Goal: Task Accomplishment & Management: Manage account settings

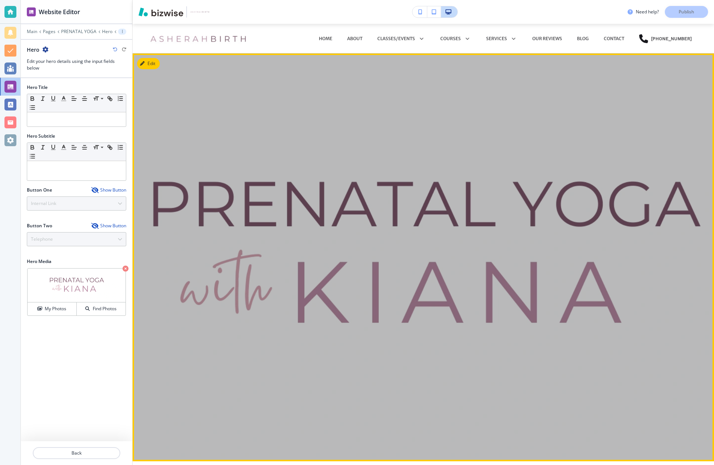
scroll to position [29, 0]
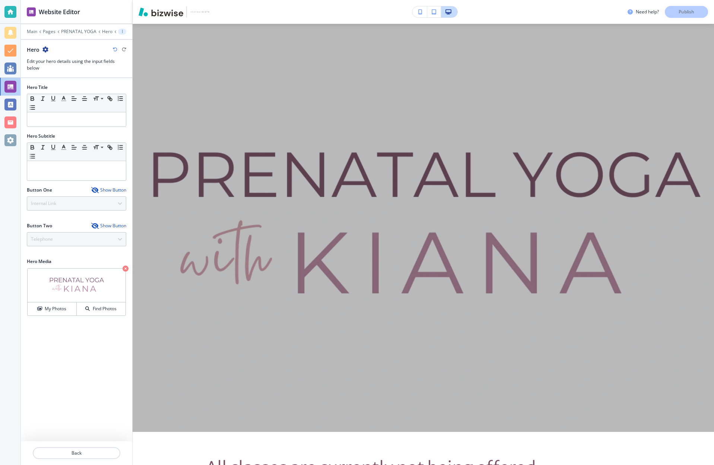
click at [690, 11] on div "Need help? Publish" at bounding box center [670, 12] width 86 height 12
click at [539, 19] on div "Need help? Publish" at bounding box center [423, 12] width 581 height 24
click at [682, 14] on div "Need help? Publish" at bounding box center [670, 12] width 86 height 12
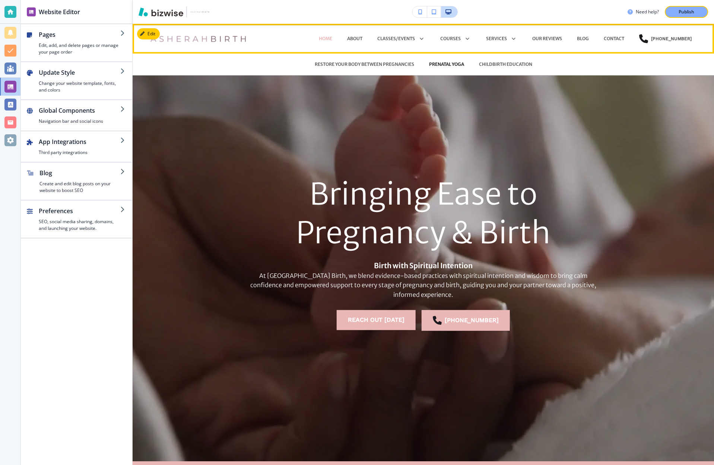
click at [449, 64] on p "PRENATAL YOGA" at bounding box center [446, 64] width 35 height 7
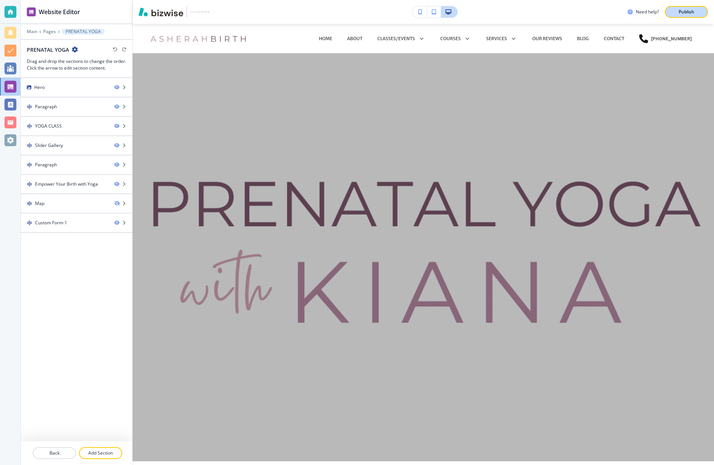
click at [687, 15] on p "Publish" at bounding box center [686, 12] width 16 height 7
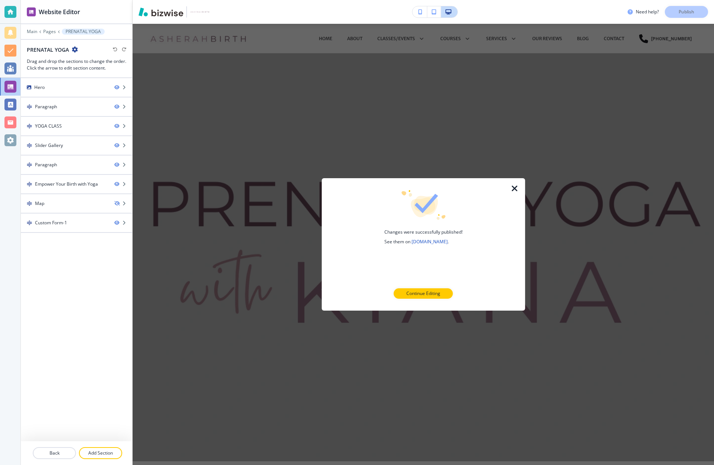
click at [515, 187] on icon "button" at bounding box center [514, 188] width 9 height 9
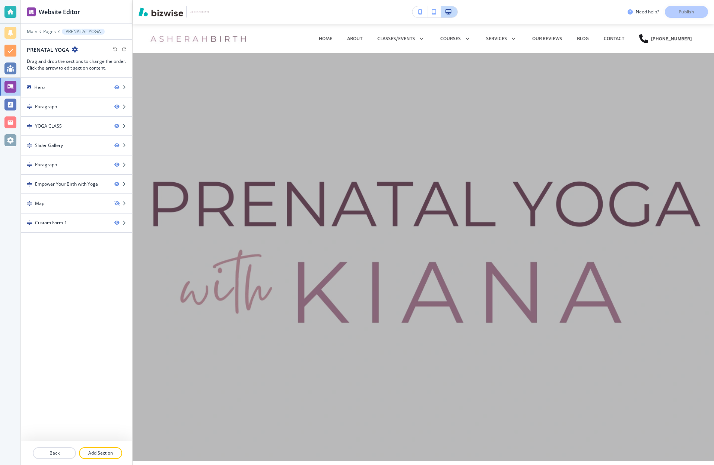
click at [423, 12] on button "button" at bounding box center [419, 11] width 15 height 11
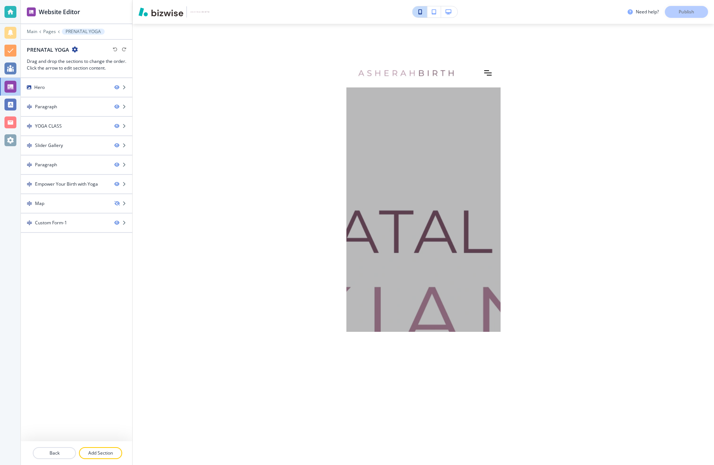
click at [434, 12] on icon "button" at bounding box center [434, 11] width 4 height 5
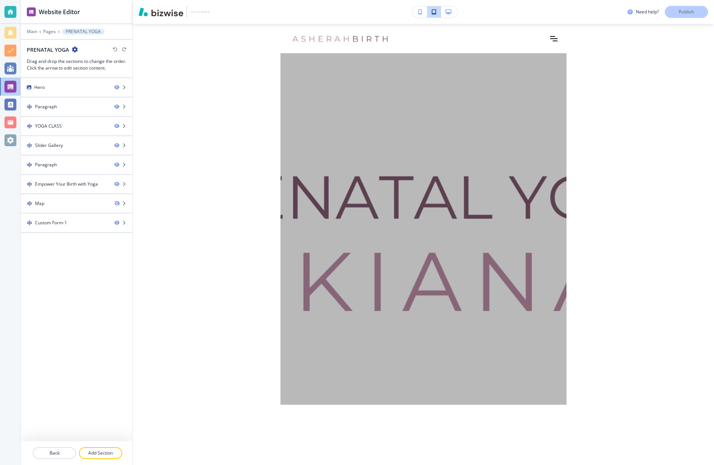
click at [423, 12] on button "button" at bounding box center [419, 11] width 15 height 11
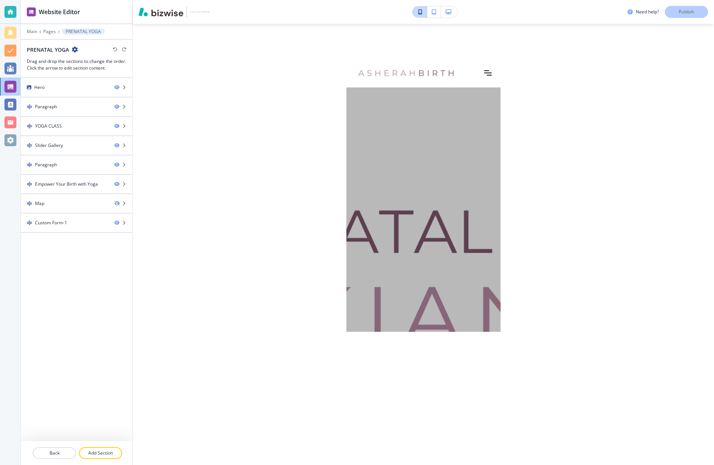
click at [453, 12] on button "button" at bounding box center [449, 11] width 16 height 11
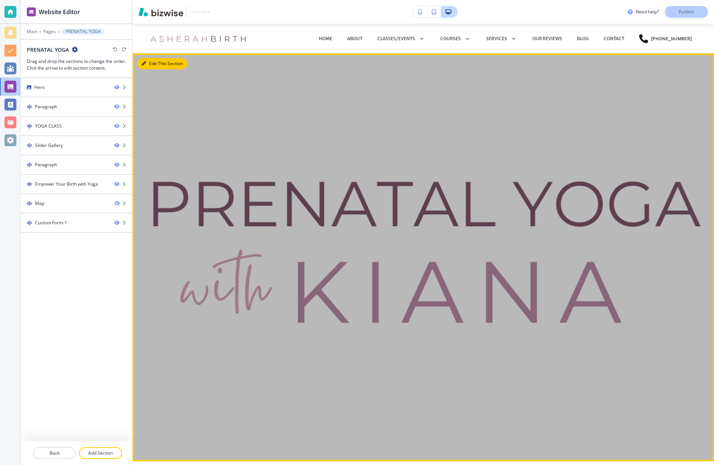
click at [155, 65] on button "Edit This Section" at bounding box center [162, 63] width 50 height 11
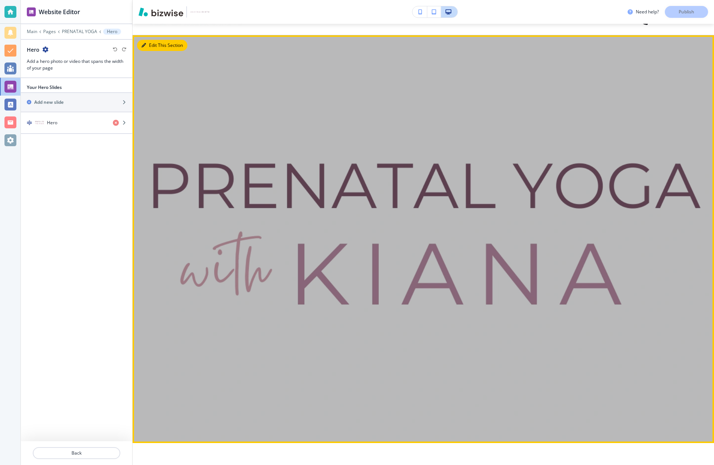
scroll to position [30, 0]
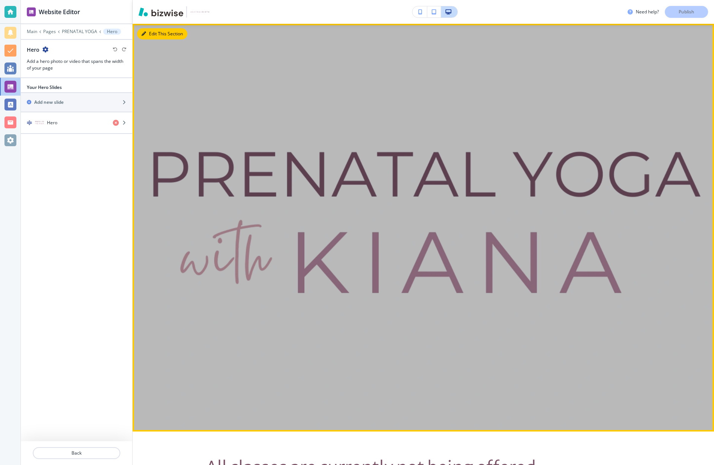
click at [155, 34] on button "Edit This Section" at bounding box center [162, 33] width 50 height 11
click at [159, 35] on button "Edit This Section" at bounding box center [162, 33] width 50 height 11
click at [152, 35] on button "Edit This Section" at bounding box center [162, 33] width 50 height 11
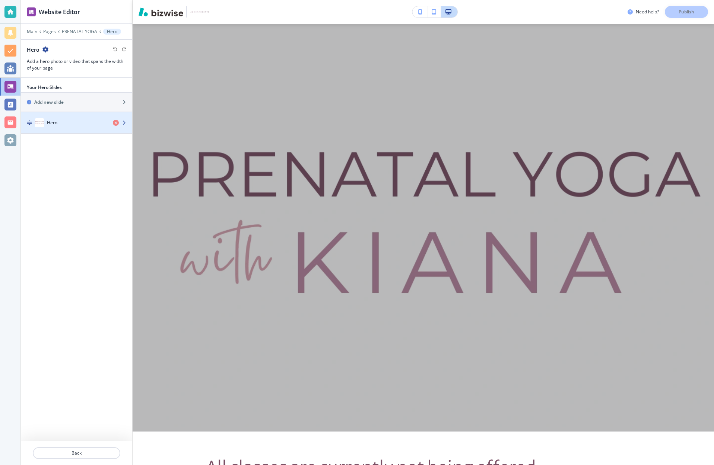
click at [123, 122] on icon "button" at bounding box center [124, 123] width 4 height 4
click at [125, 123] on icon "button" at bounding box center [124, 123] width 4 height 4
click at [123, 123] on icon "button" at bounding box center [124, 123] width 4 height 4
drag, startPoint x: 79, startPoint y: 121, endPoint x: 67, endPoint y: 121, distance: 11.9
click at [79, 121] on div "Hero" at bounding box center [64, 122] width 86 height 9
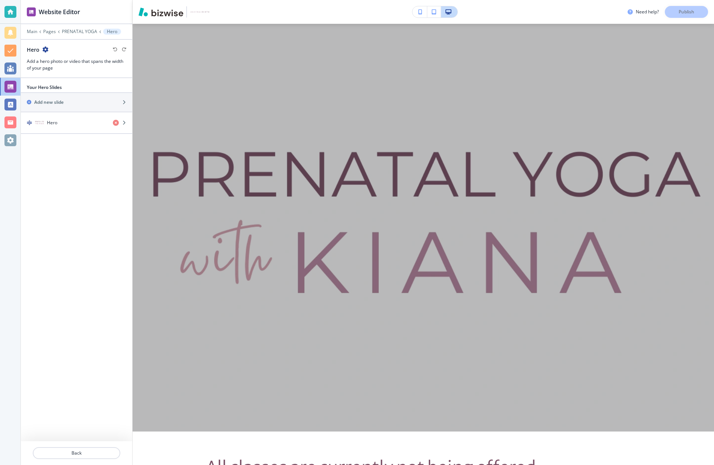
click at [52, 123] on h4 "Hero" at bounding box center [52, 123] width 10 height 7
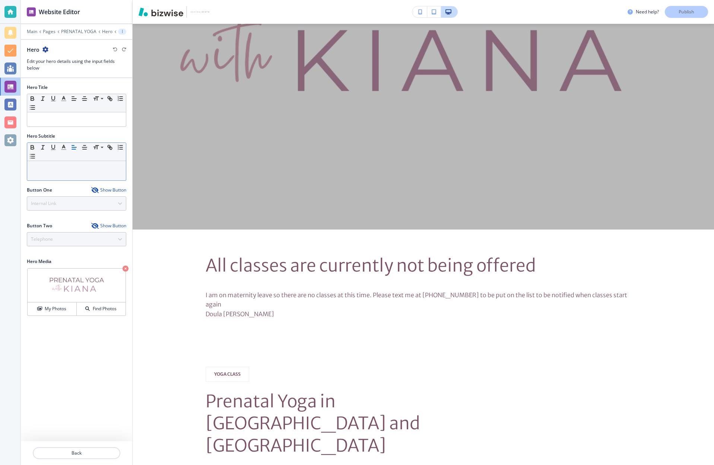
scroll to position [234, 0]
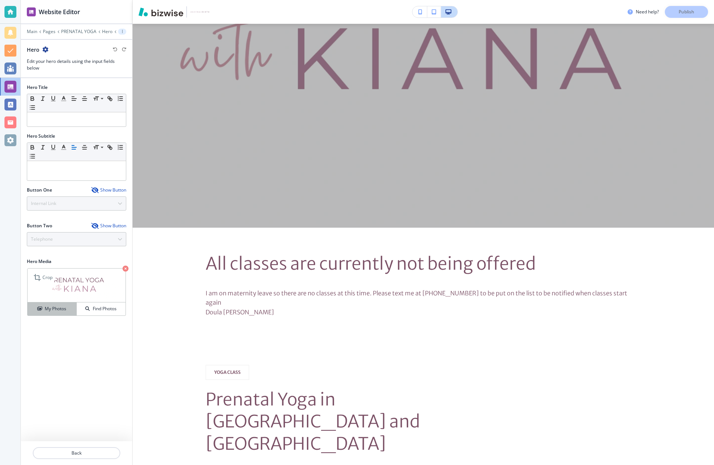
click at [51, 308] on h4 "My Photos" at bounding box center [56, 309] width 22 height 7
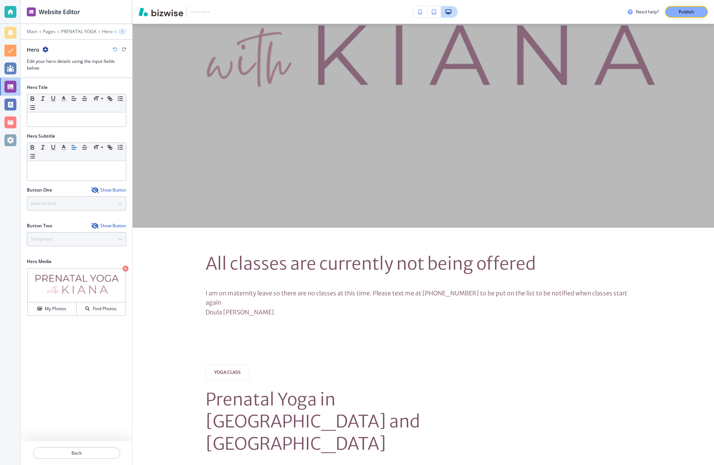
scroll to position [0, 0]
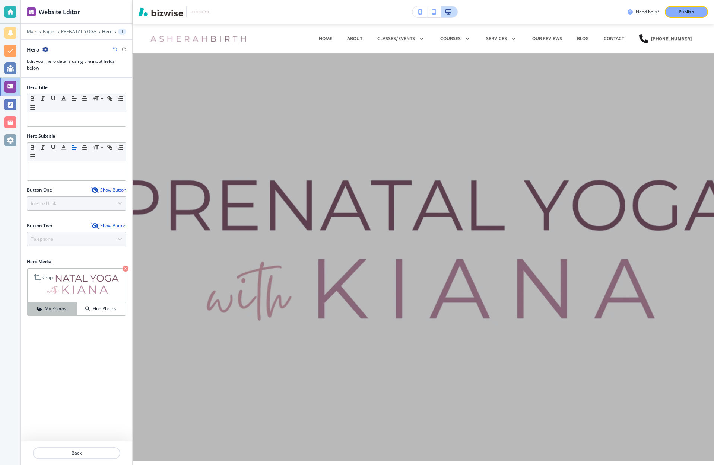
click at [61, 311] on h4 "My Photos" at bounding box center [56, 309] width 22 height 7
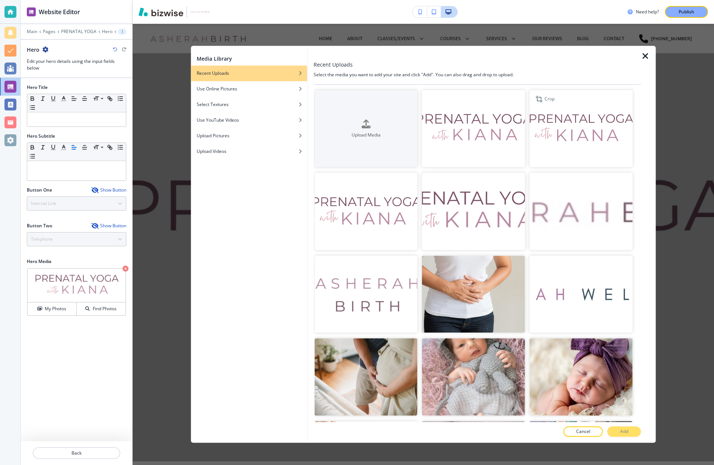
scroll to position [2, 0]
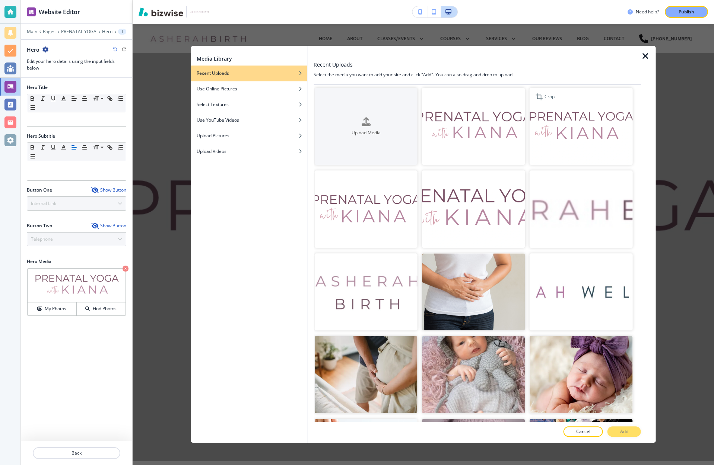
click at [570, 137] on img "button" at bounding box center [580, 126] width 103 height 77
click at [572, 142] on img "button" at bounding box center [580, 126] width 103 height 77
click at [629, 431] on button "Add" at bounding box center [624, 432] width 34 height 10
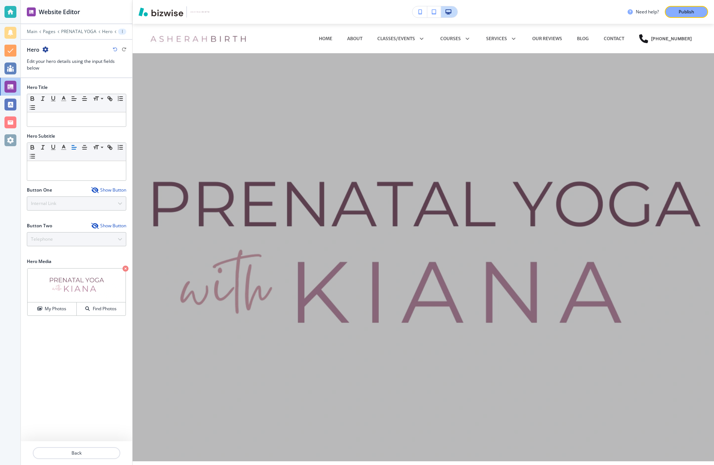
click at [420, 12] on icon "button" at bounding box center [420, 11] width 4 height 5
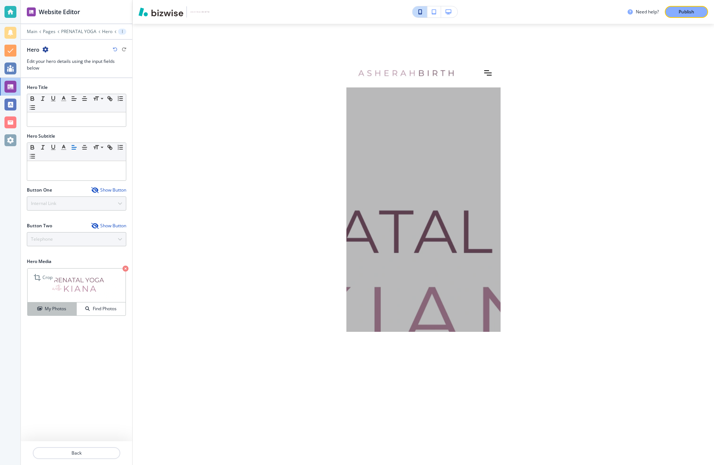
click at [60, 310] on h4 "My Photos" at bounding box center [56, 309] width 22 height 7
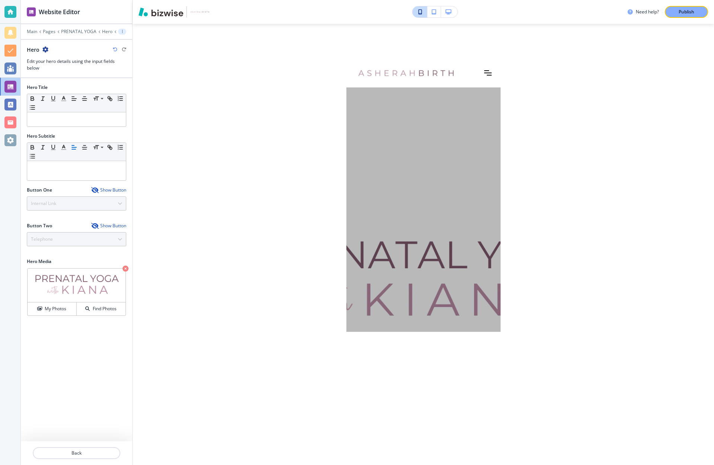
drag, startPoint x: 439, startPoint y: 248, endPoint x: 441, endPoint y: 223, distance: 24.3
click at [441, 223] on div at bounding box center [423, 283] width 142 height 372
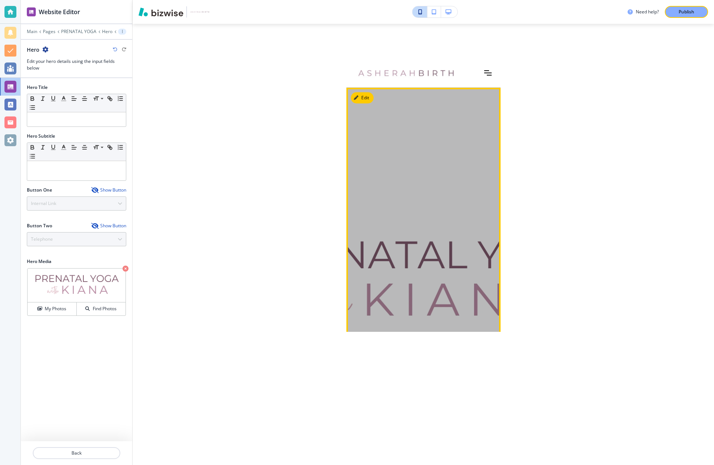
click at [431, 104] on div at bounding box center [423, 283] width 142 height 372
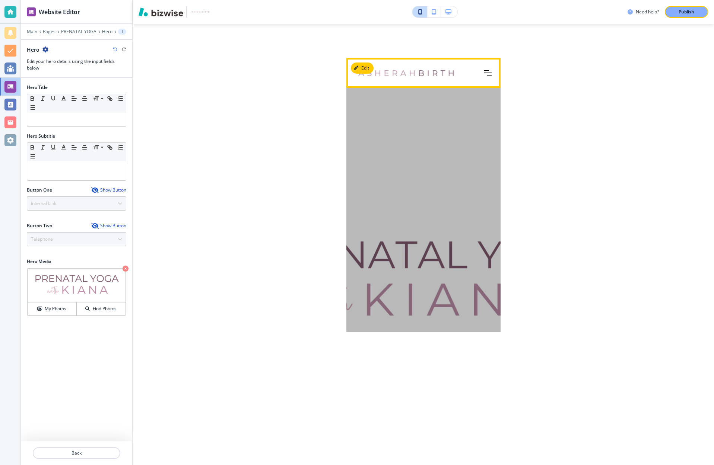
click at [493, 76] on div at bounding box center [489, 73] width 22 height 22
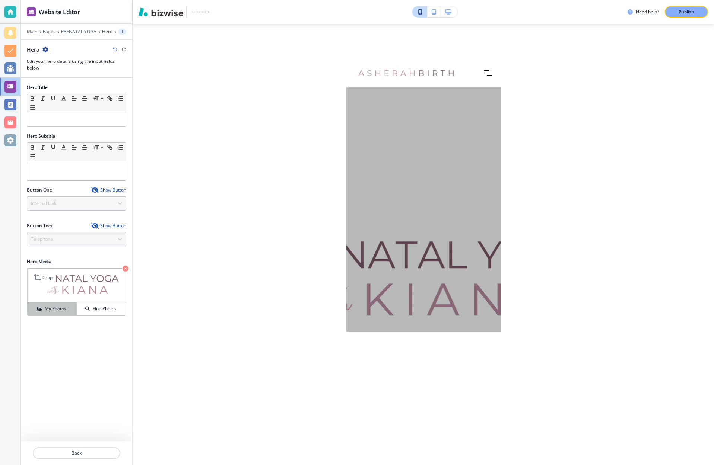
click at [60, 308] on h4 "My Photos" at bounding box center [56, 309] width 22 height 7
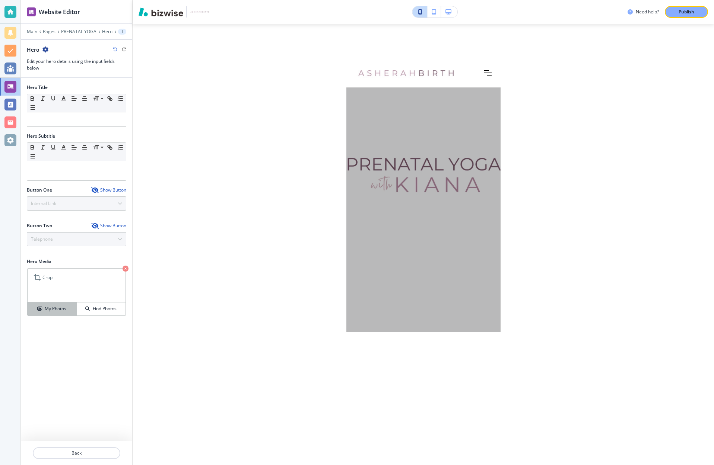
click at [60, 310] on h4 "My Photos" at bounding box center [56, 309] width 22 height 7
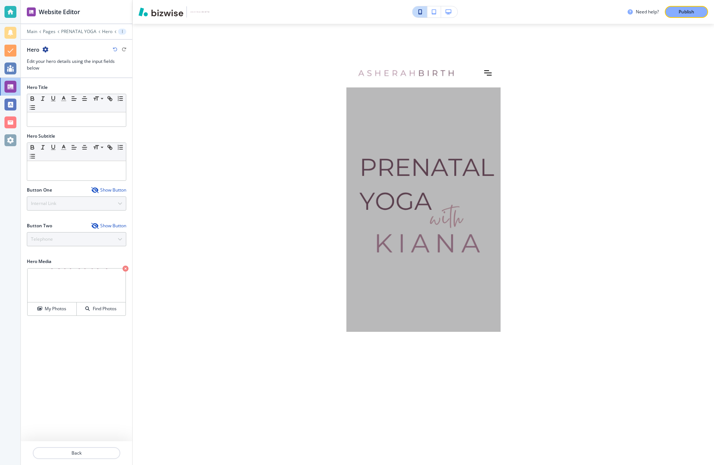
click at [697, 9] on div "Publish" at bounding box center [686, 12] width 24 height 7
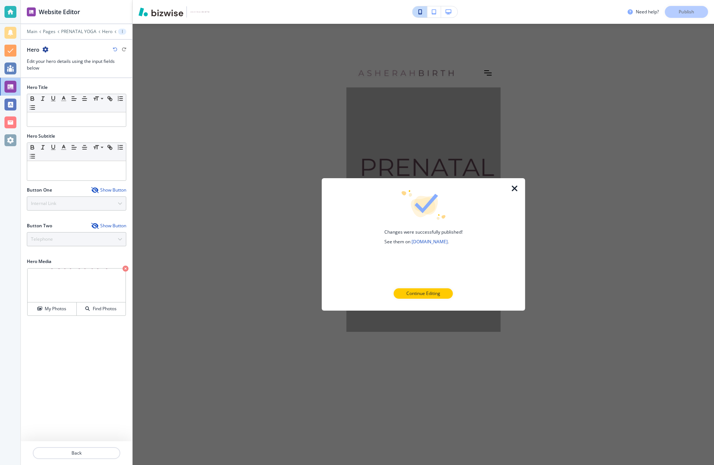
click at [427, 296] on p "Continue Editing" at bounding box center [423, 293] width 34 height 7
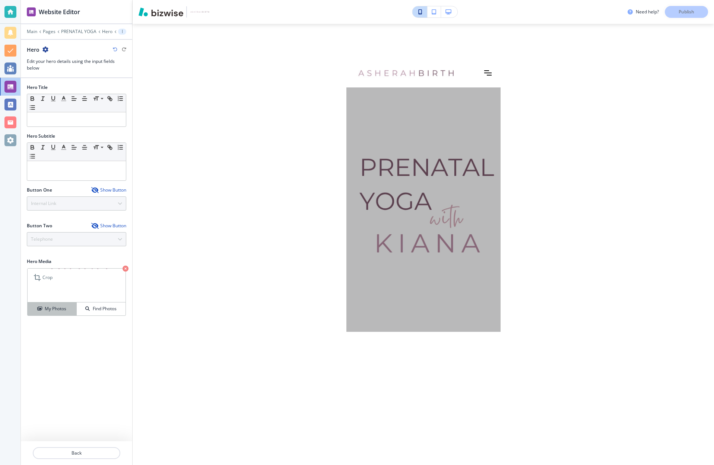
click at [61, 313] on button "My Photos" at bounding box center [52, 309] width 49 height 13
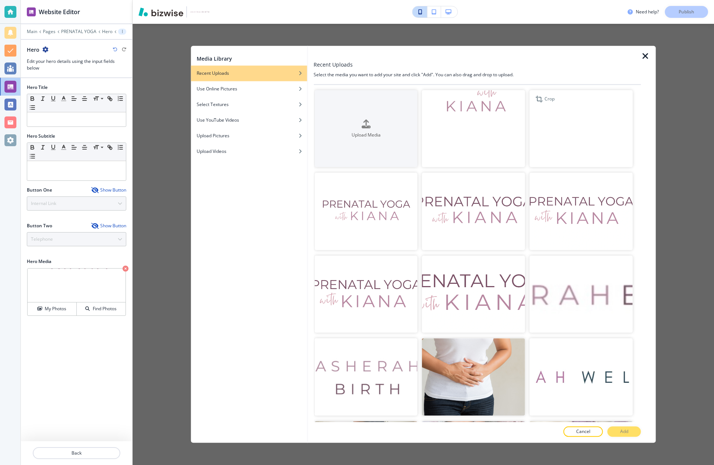
click at [583, 135] on img "button" at bounding box center [580, 128] width 103 height 77
click at [599, 116] on img "button" at bounding box center [580, 128] width 103 height 77
click at [593, 130] on img "button" at bounding box center [580, 128] width 103 height 77
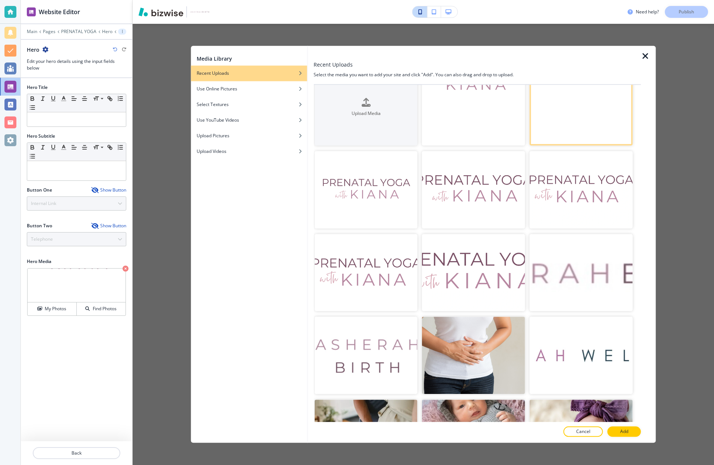
scroll to position [0, 0]
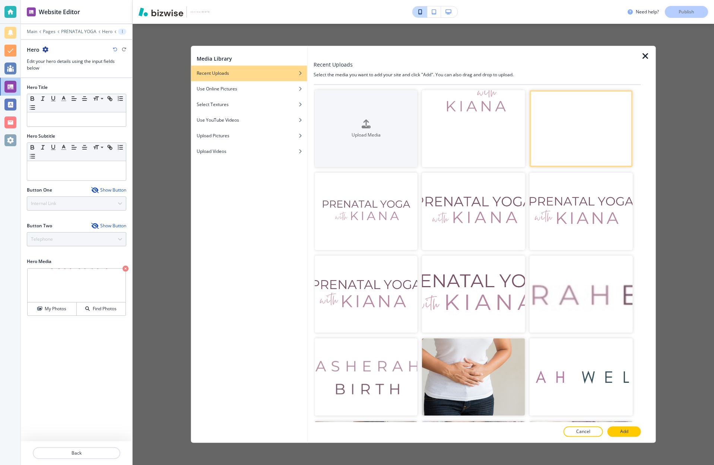
click at [644, 54] on icon "button" at bounding box center [645, 56] width 9 height 9
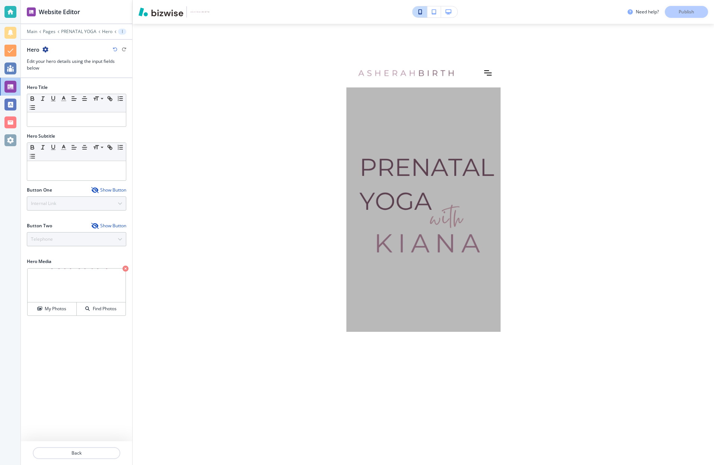
drag, startPoint x: 687, startPoint y: 14, endPoint x: 684, endPoint y: 19, distance: 5.7
click at [687, 14] on div "Need help? Publish" at bounding box center [670, 12] width 86 height 12
click at [572, 121] on div "Need help? Publish Edit Edit Edit All classes are currently not being offered I…" at bounding box center [423, 232] width 581 height 465
click at [434, 15] on button "button" at bounding box center [434, 11] width 14 height 11
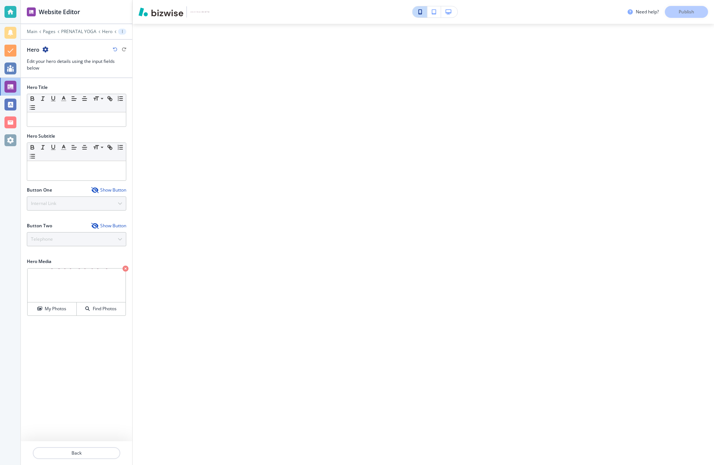
click at [433, 15] on button "button" at bounding box center [434, 11] width 14 height 11
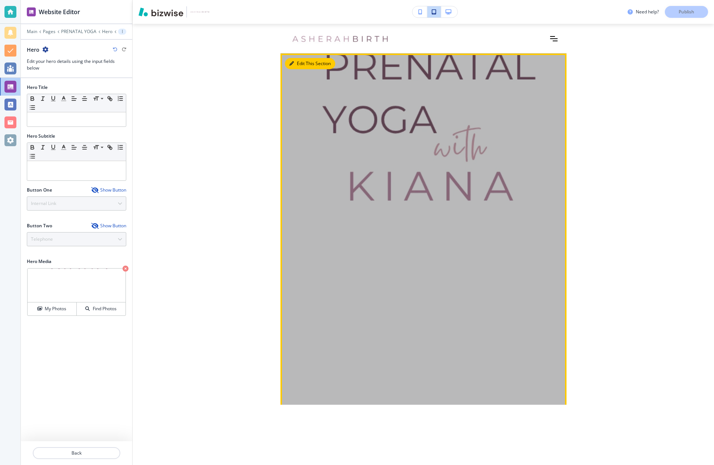
click at [305, 66] on button "Edit This Section" at bounding box center [310, 63] width 50 height 11
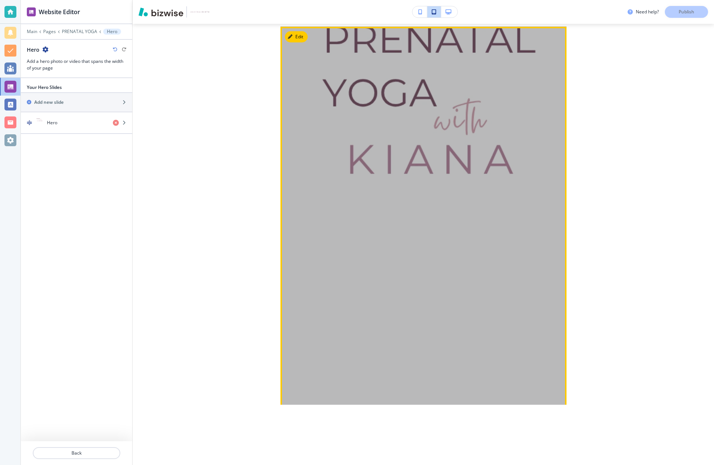
scroll to position [30, 0]
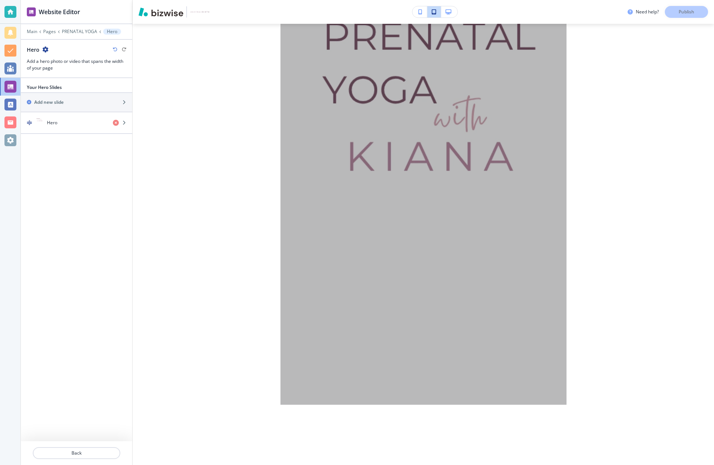
click at [451, 14] on icon "button" at bounding box center [448, 11] width 6 height 5
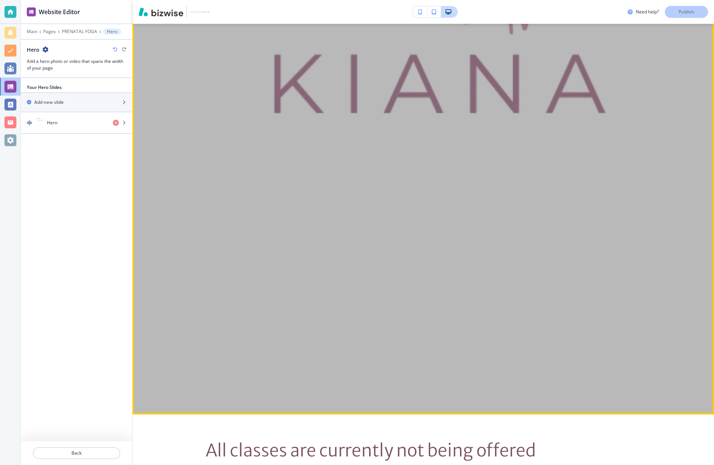
scroll to position [48, 0]
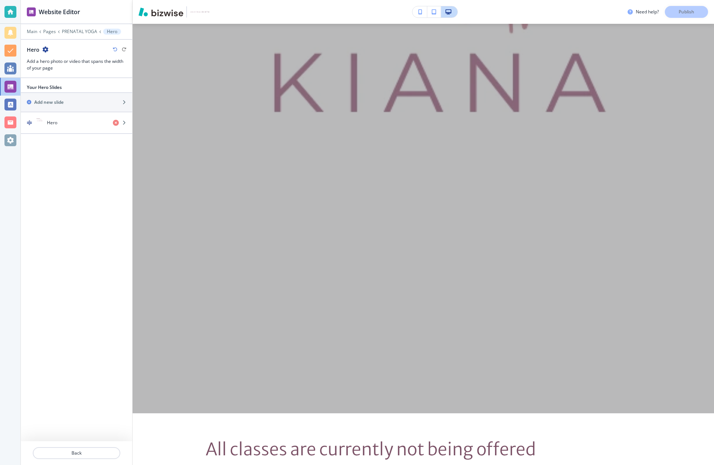
click at [423, 13] on button "button" at bounding box center [419, 11] width 15 height 11
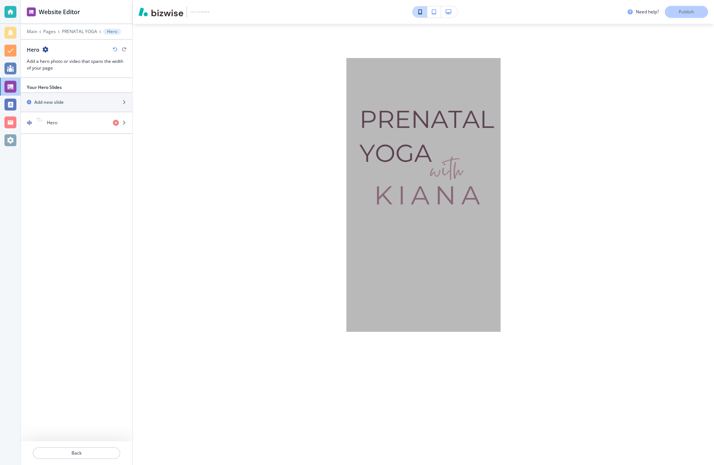
click at [446, 12] on icon "button" at bounding box center [448, 11] width 6 height 5
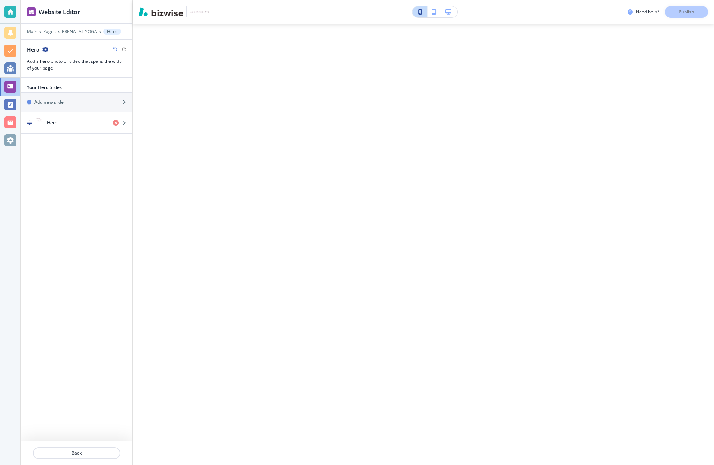
click at [451, 12] on icon "button" at bounding box center [448, 11] width 6 height 5
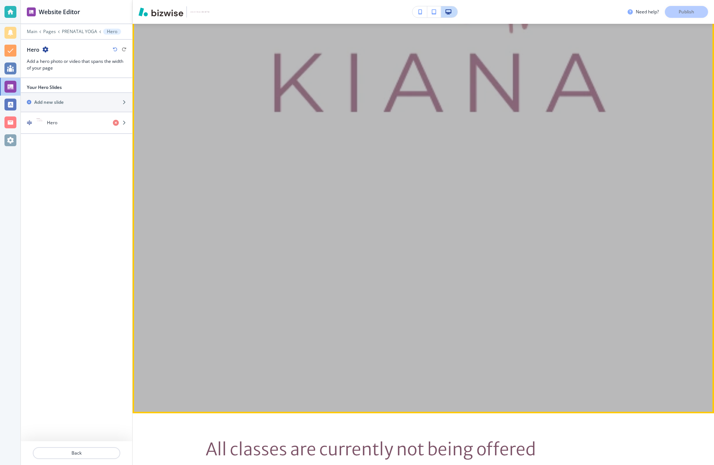
drag, startPoint x: 257, startPoint y: 124, endPoint x: 216, endPoint y: 121, distance: 41.9
click at [257, 124] on div at bounding box center [424, 209] width 436 height 372
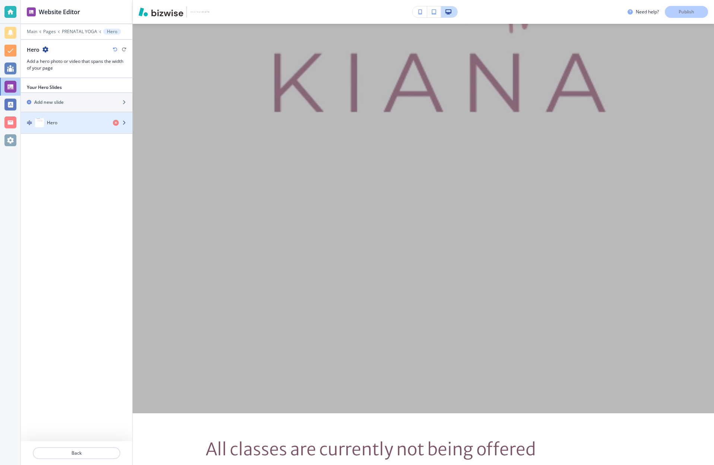
click at [124, 121] on icon "button" at bounding box center [124, 123] width 4 height 4
click at [44, 122] on div "Hero" at bounding box center [64, 122] width 86 height 9
click at [125, 124] on icon "button" at bounding box center [124, 123] width 4 height 4
click at [61, 124] on div "Hero" at bounding box center [64, 122] width 86 height 9
click at [83, 121] on div "Hero" at bounding box center [64, 122] width 86 height 9
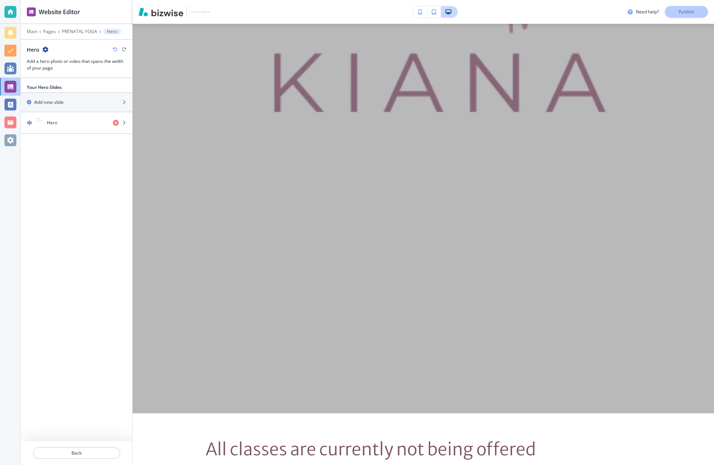
click at [83, 121] on div "Hero" at bounding box center [64, 122] width 86 height 9
click at [54, 122] on h4 "Hero" at bounding box center [52, 123] width 10 height 7
click at [126, 123] on icon "button" at bounding box center [124, 123] width 4 height 4
click at [59, 122] on div "Hero" at bounding box center [64, 122] width 86 height 9
click at [47, 122] on h4 "Hero" at bounding box center [52, 123] width 10 height 7
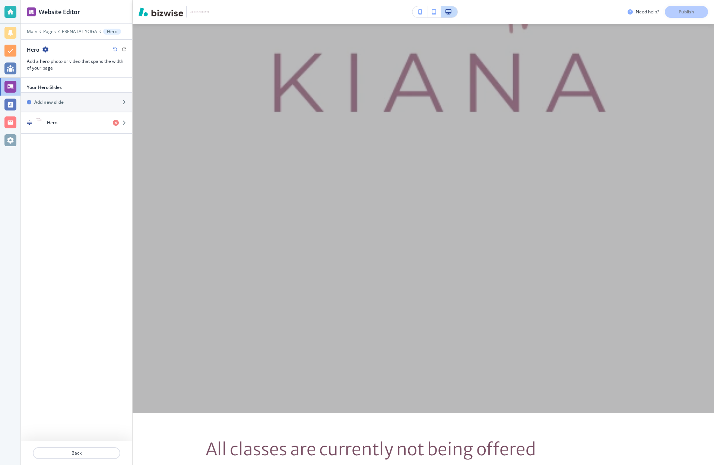
click at [39, 122] on img "button" at bounding box center [39, 122] width 9 height 9
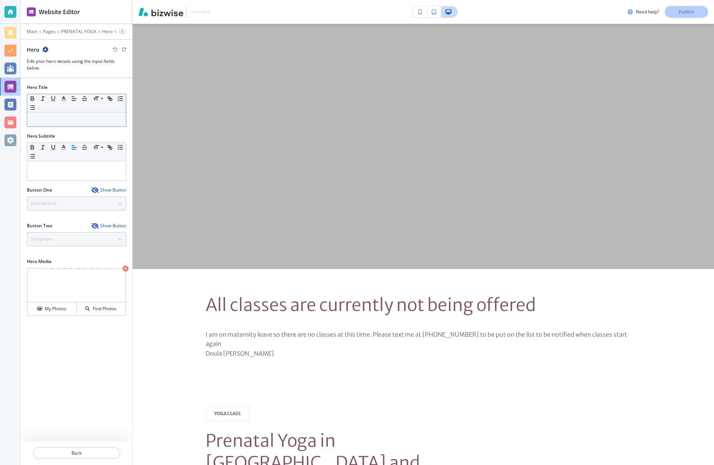
scroll to position [234, 0]
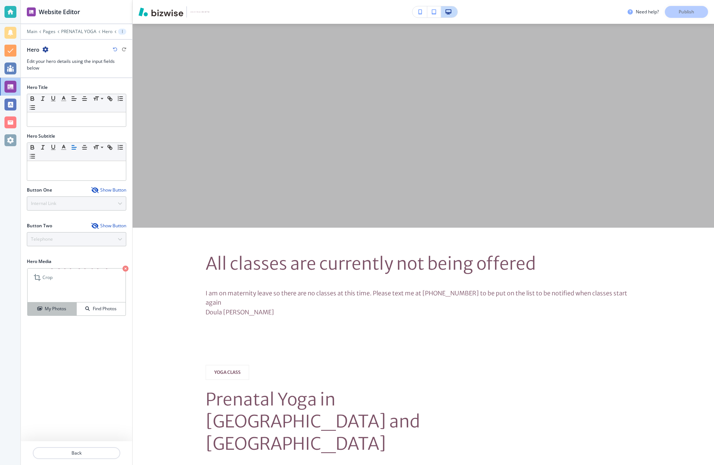
click at [58, 311] on h4 "My Photos" at bounding box center [56, 309] width 22 height 7
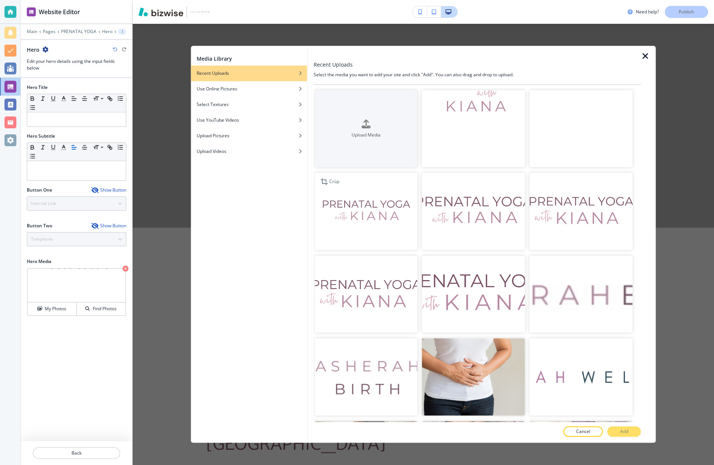
click at [380, 220] on img "button" at bounding box center [365, 211] width 103 height 77
click at [627, 433] on p "Add" at bounding box center [624, 432] width 8 height 7
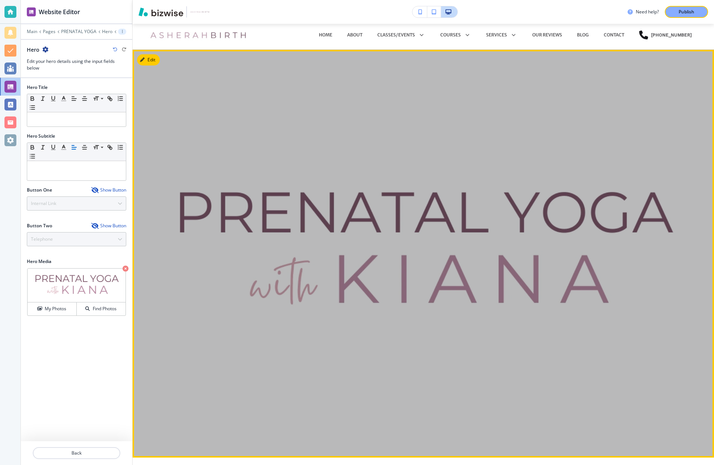
scroll to position [0, 0]
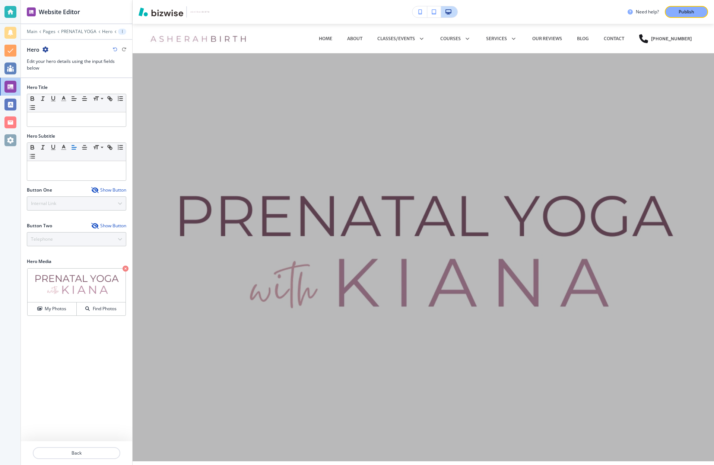
click at [684, 11] on p "Publish" at bounding box center [686, 12] width 16 height 7
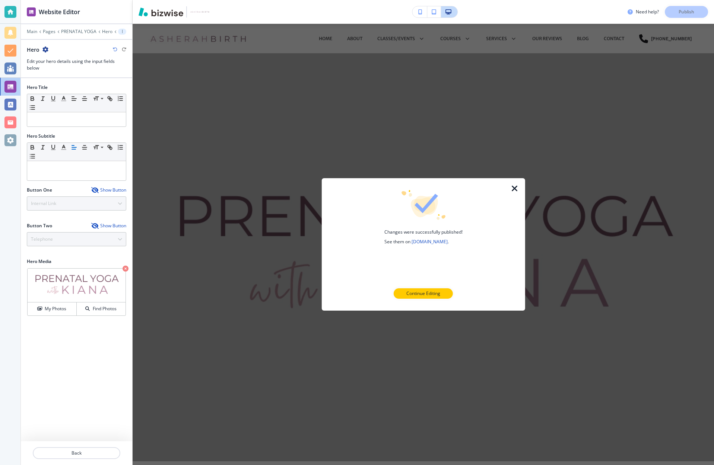
click at [513, 187] on icon "button" at bounding box center [514, 188] width 9 height 9
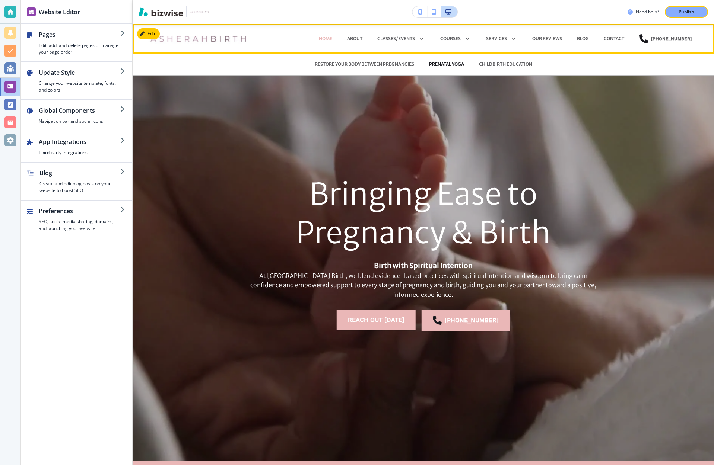
click at [443, 60] on div "PRENATAL YOGA" at bounding box center [446, 64] width 50 height 22
click at [443, 62] on p "PRENATAL YOGA" at bounding box center [446, 64] width 35 height 7
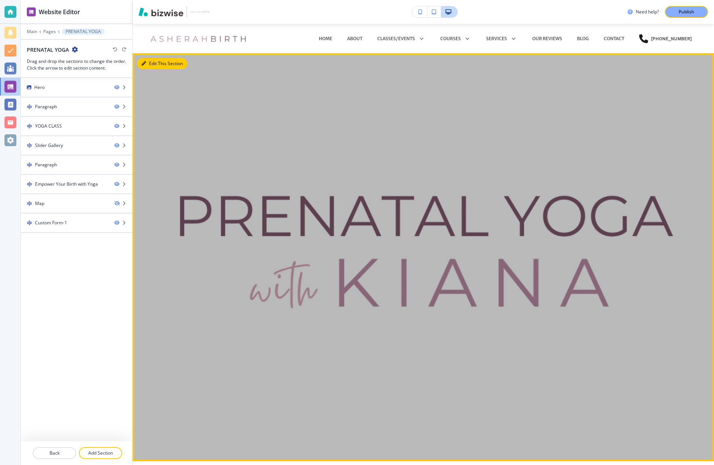
click at [155, 64] on button "Edit This Section" at bounding box center [162, 63] width 50 height 11
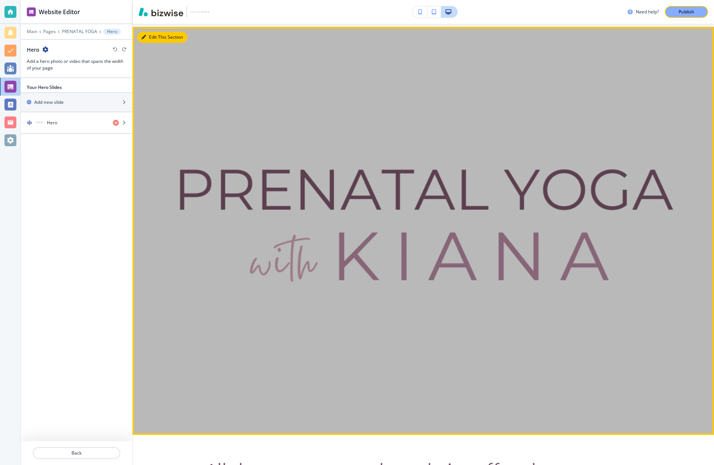
scroll to position [30, 0]
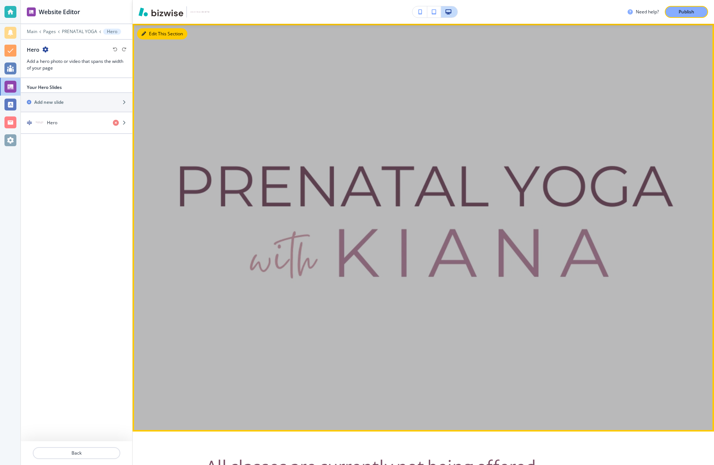
click at [153, 34] on button "Edit This Section" at bounding box center [162, 33] width 50 height 11
click at [155, 35] on button "Edit This Section" at bounding box center [162, 33] width 50 height 11
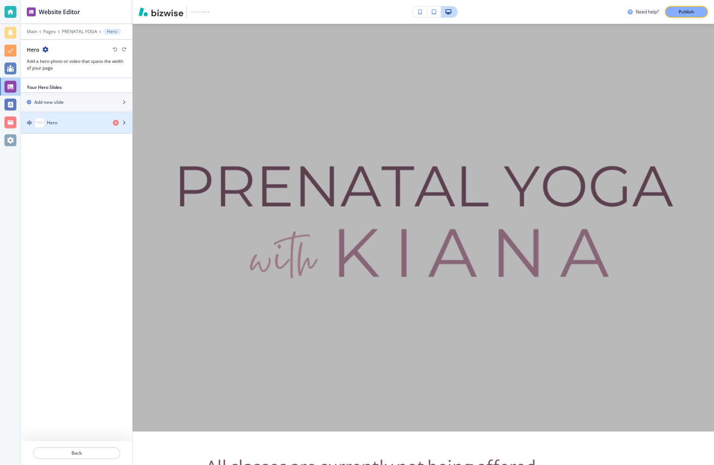
click at [99, 121] on div "Hero" at bounding box center [64, 122] width 86 height 9
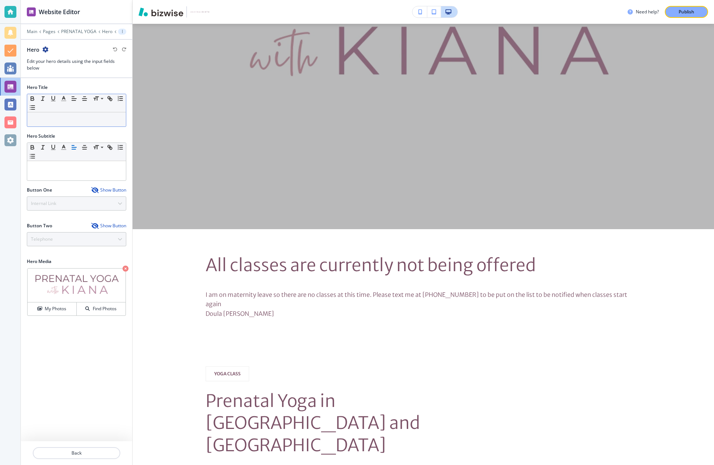
scroll to position [234, 0]
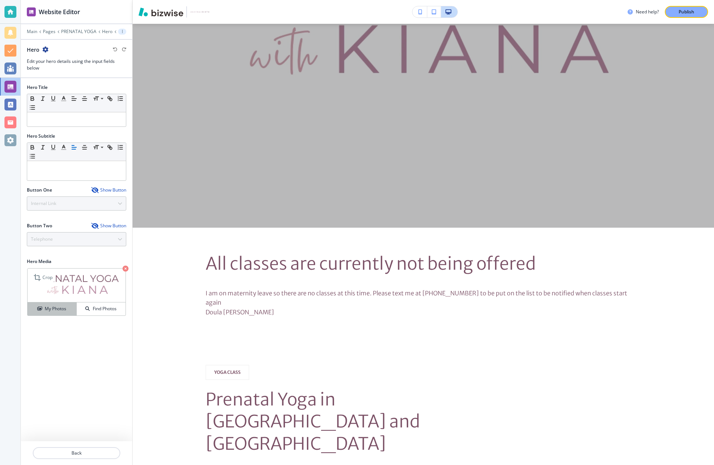
click at [58, 311] on h4 "My Photos" at bounding box center [56, 309] width 22 height 7
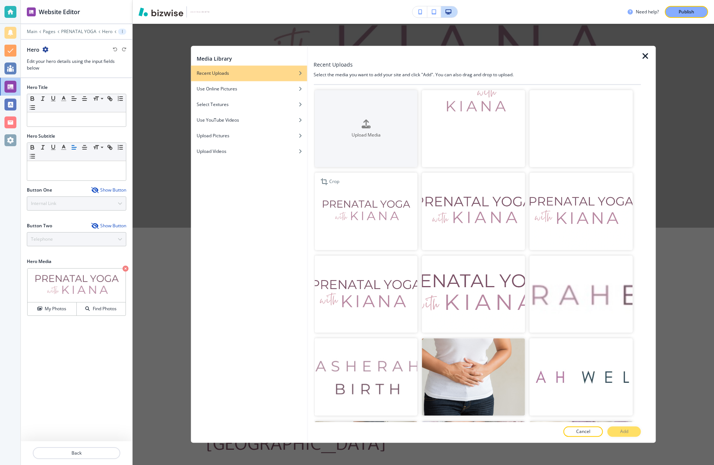
click at [378, 190] on img "button" at bounding box center [365, 211] width 103 height 77
click at [628, 432] on p "Add" at bounding box center [624, 432] width 8 height 7
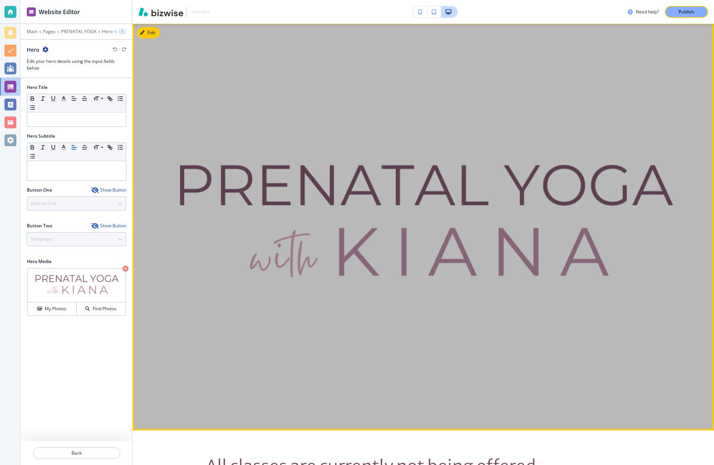
scroll to position [4, 0]
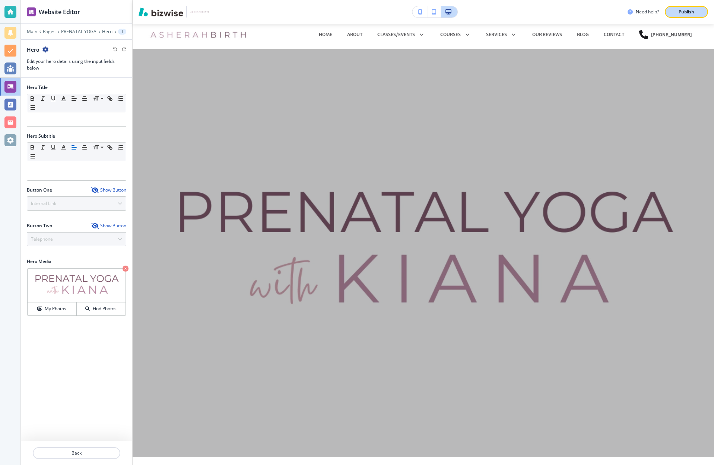
click at [692, 13] on p "Publish" at bounding box center [686, 12] width 16 height 7
